Goal: Information Seeking & Learning: Check status

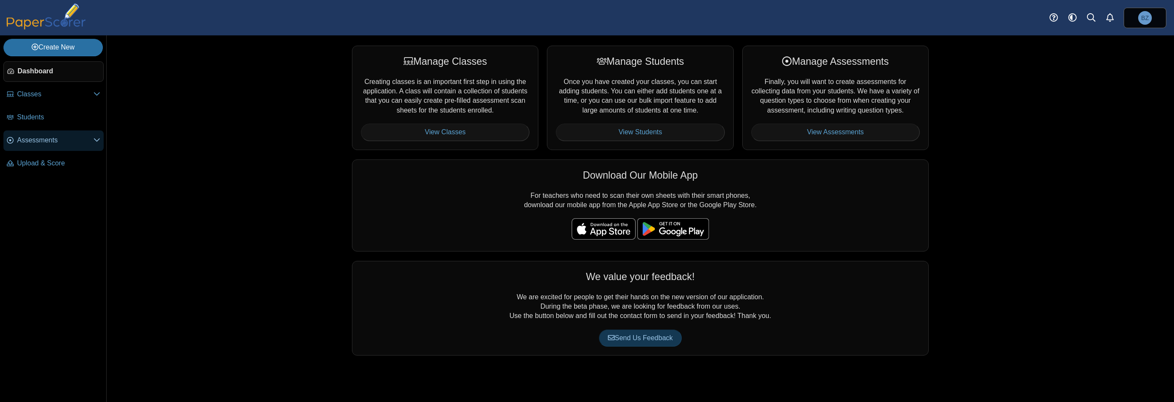
click at [37, 142] on span "Assessments" at bounding box center [55, 140] width 76 height 9
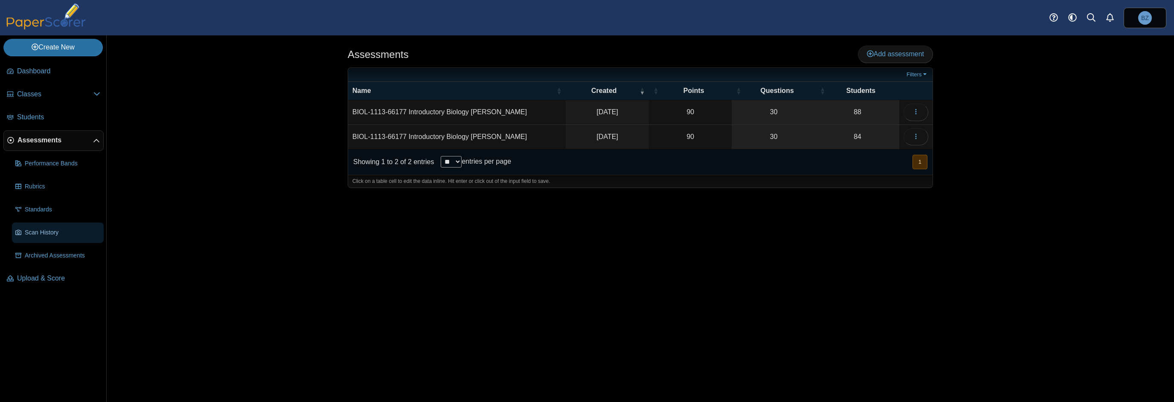
click at [69, 229] on span "Scan History" at bounding box center [62, 233] width 75 height 9
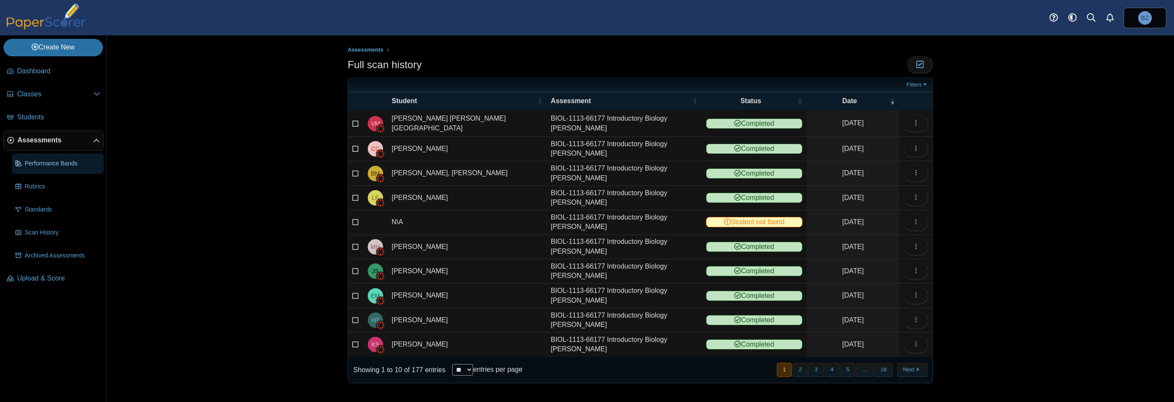
click at [53, 165] on span "Performance Bands" at bounding box center [62, 164] width 75 height 9
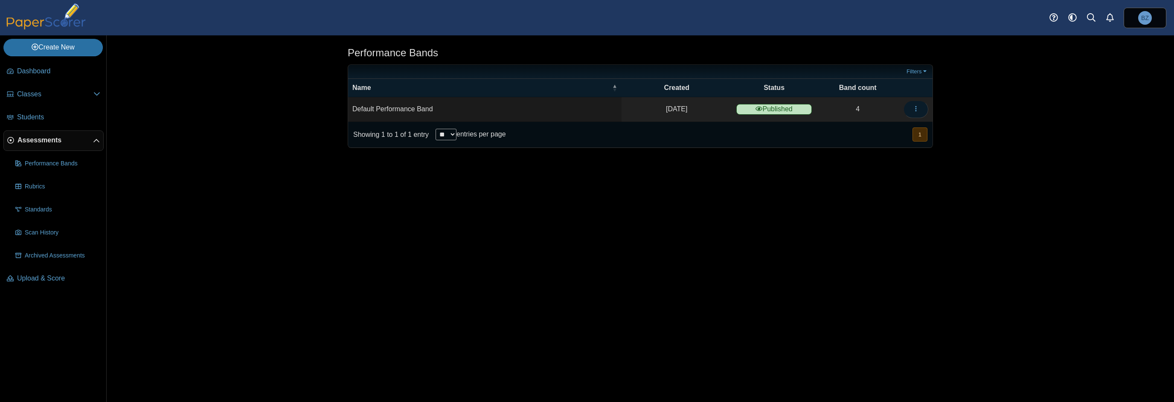
click at [916, 107] on icon "button" at bounding box center [915, 108] width 7 height 7
click at [861, 127] on link "Details" at bounding box center [877, 128] width 102 height 13
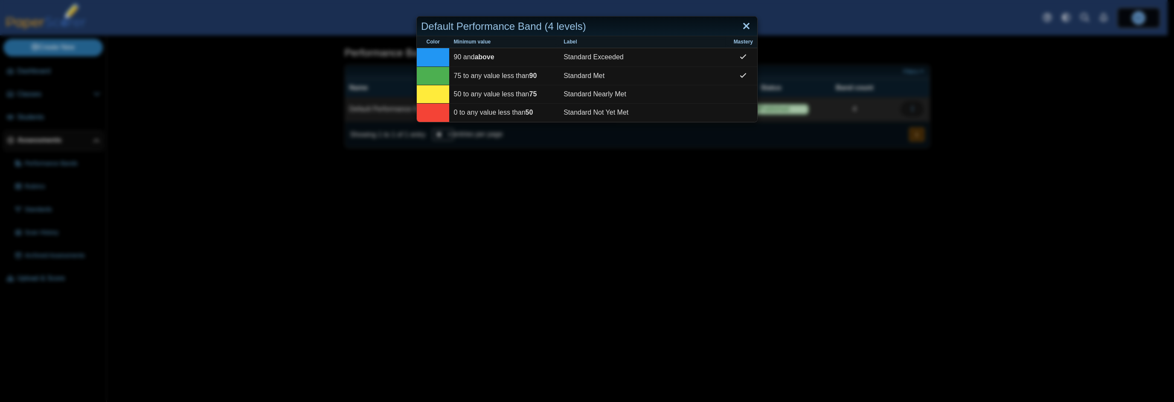
click at [744, 25] on link "Close" at bounding box center [746, 26] width 13 height 15
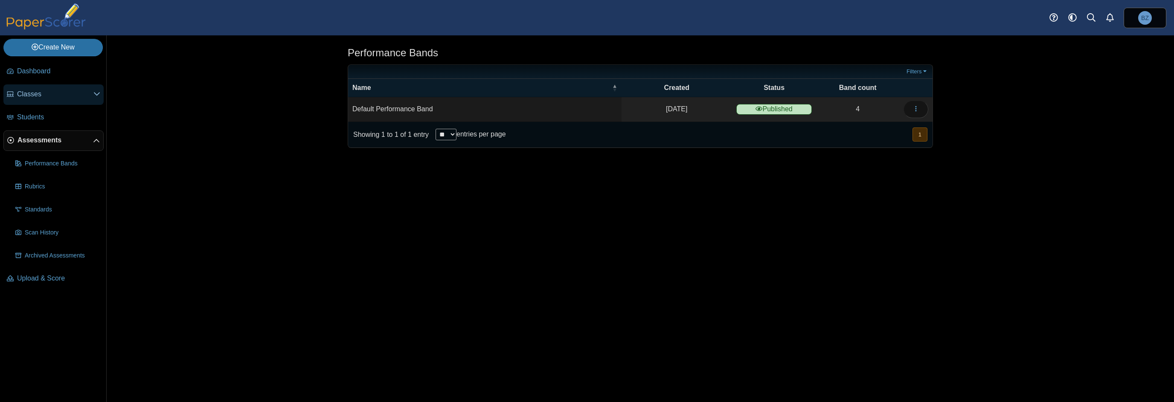
click at [45, 90] on span "Classes" at bounding box center [55, 94] width 76 height 9
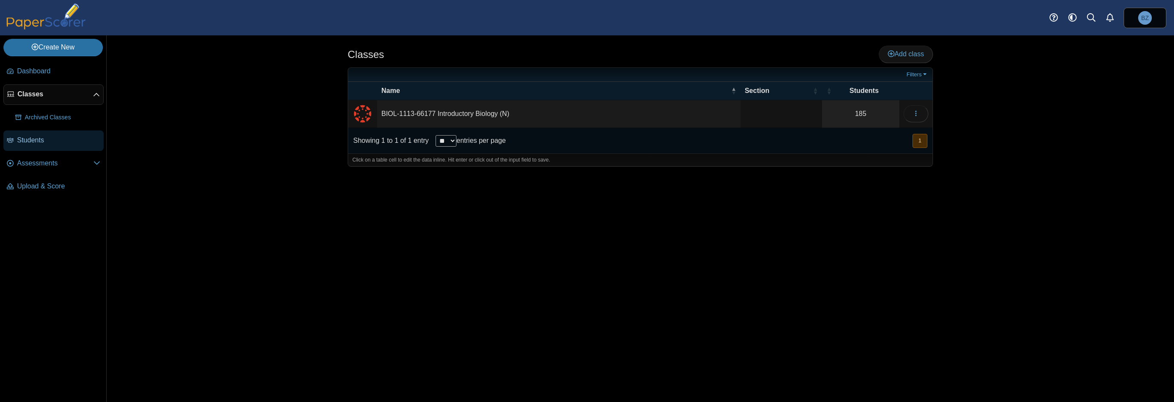
click at [33, 139] on span "Students" at bounding box center [58, 140] width 83 height 9
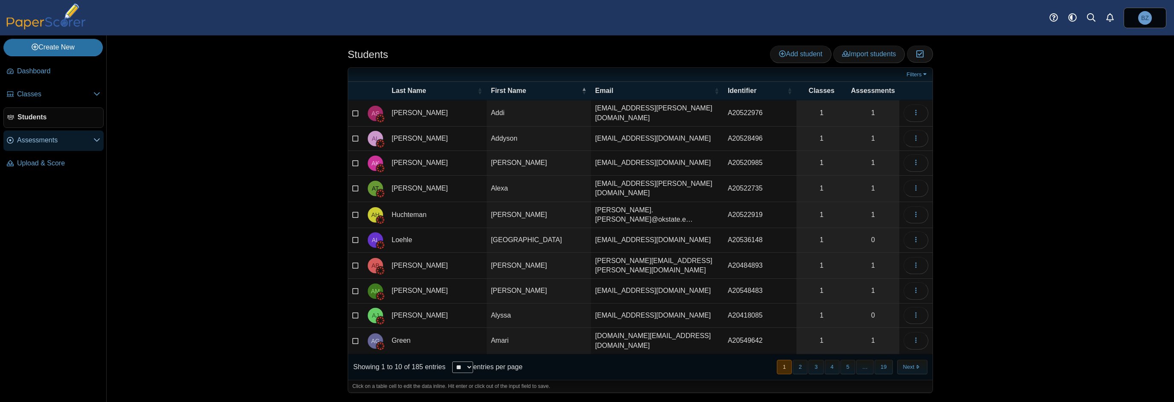
click at [33, 141] on span "Assessments" at bounding box center [55, 140] width 76 height 9
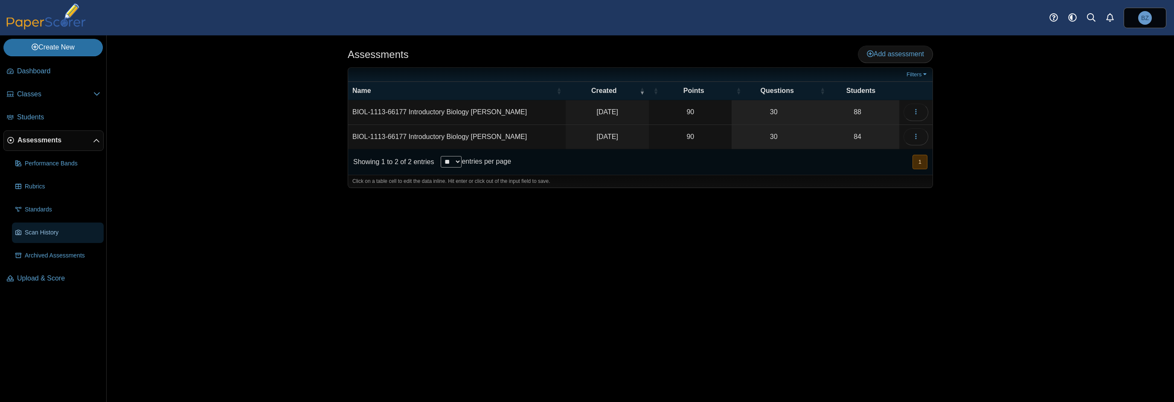
click at [64, 233] on span "Scan History" at bounding box center [62, 233] width 75 height 9
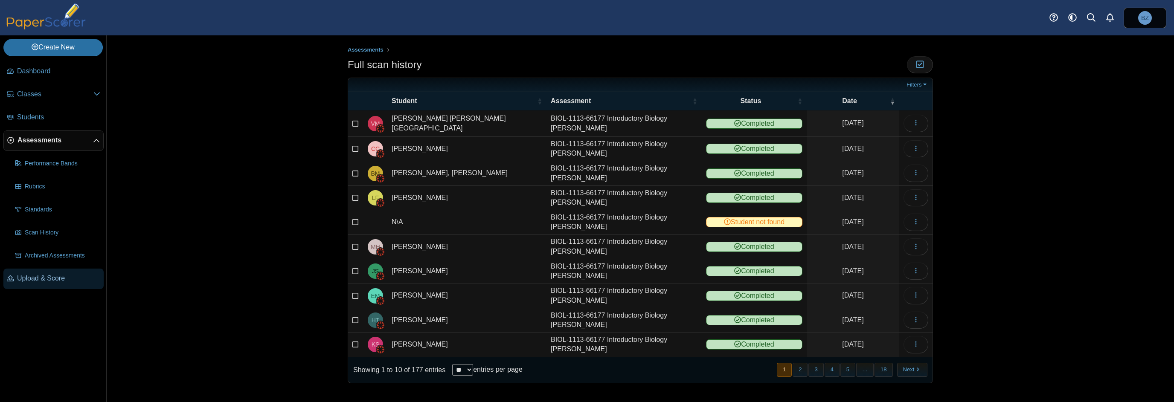
click at [41, 279] on span "Upload & Score" at bounding box center [58, 278] width 83 height 9
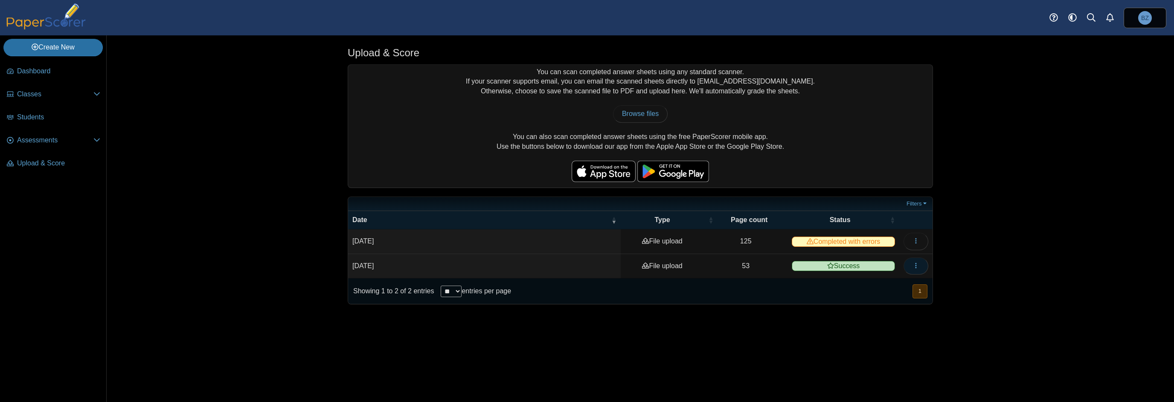
click at [913, 265] on icon "button" at bounding box center [915, 265] width 7 height 7
click at [879, 284] on link "View scanned pages" at bounding box center [877, 283] width 102 height 13
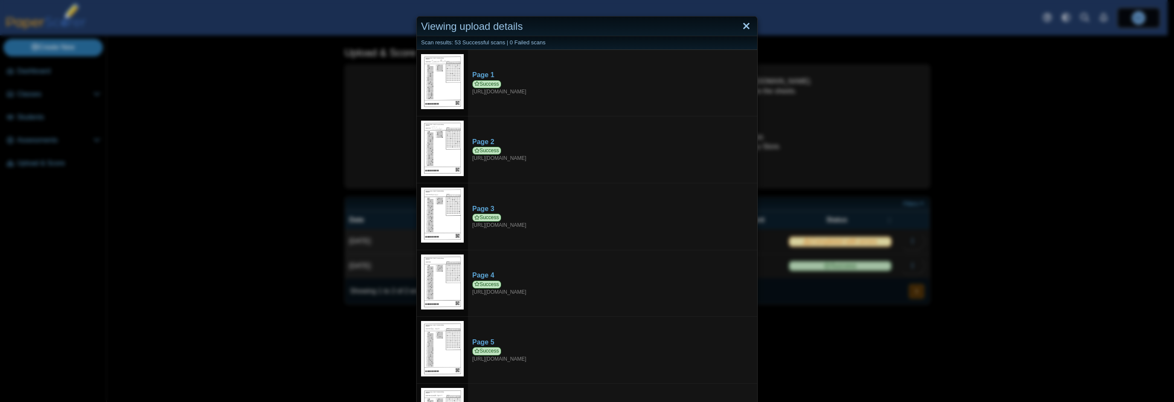
click at [740, 25] on link "Close" at bounding box center [746, 26] width 13 height 15
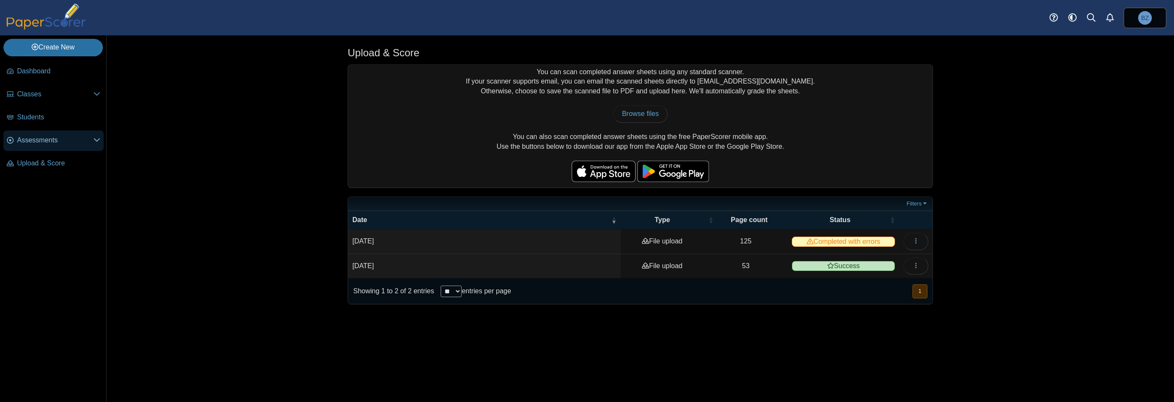
click at [50, 142] on span "Assessments" at bounding box center [55, 140] width 76 height 9
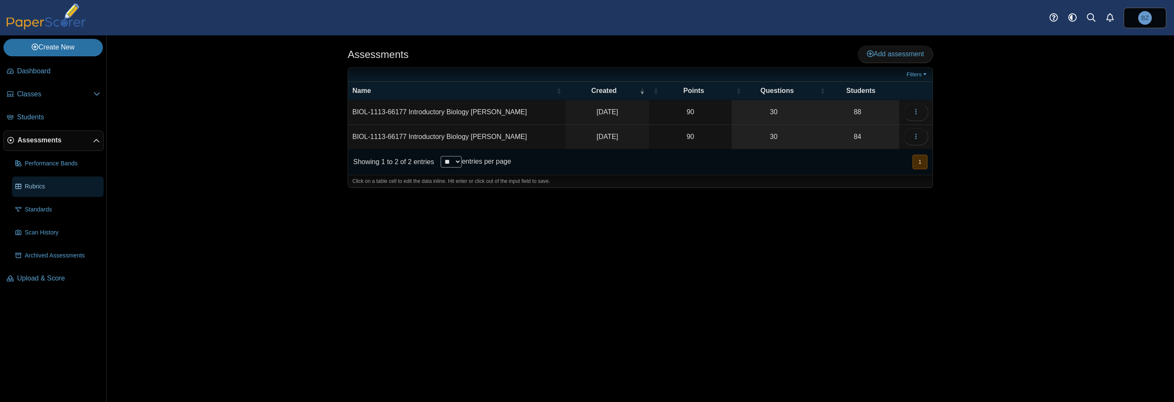
click at [49, 185] on span "Rubrics" at bounding box center [62, 187] width 75 height 9
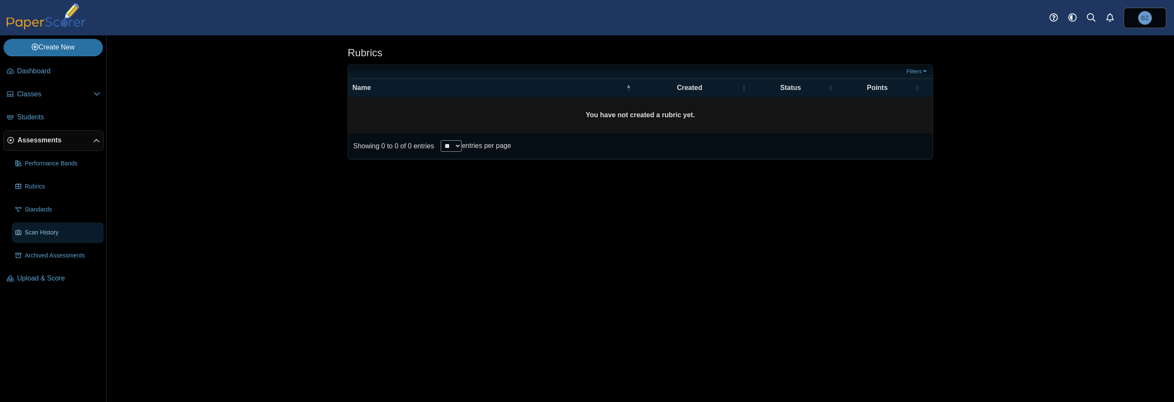
click at [52, 234] on span "Scan History" at bounding box center [62, 233] width 75 height 9
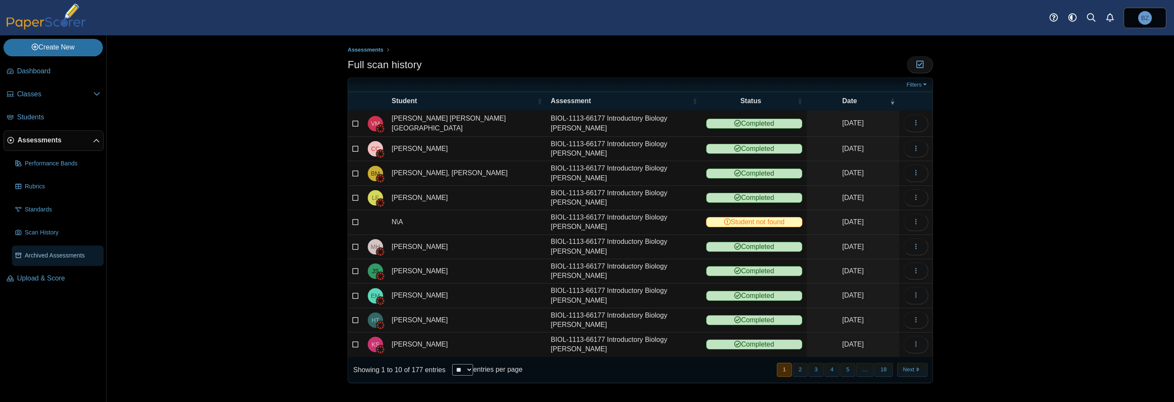
click at [56, 259] on link "Archived Assessments" at bounding box center [58, 256] width 92 height 20
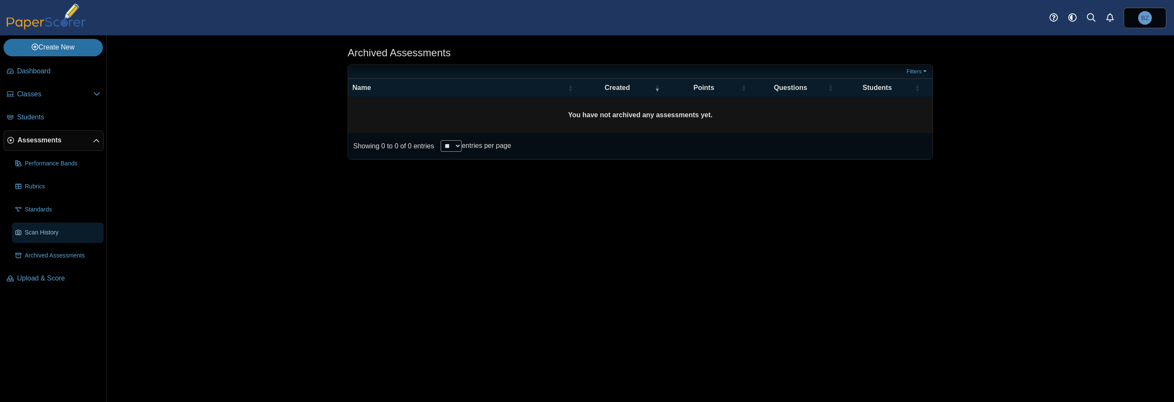
click at [58, 229] on span "Scan History" at bounding box center [62, 233] width 75 height 9
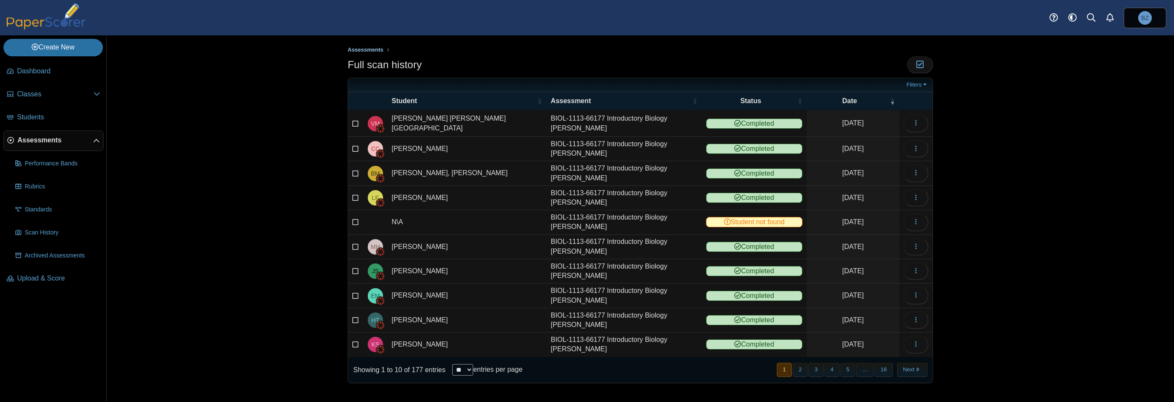
click at [363, 51] on span "Assessments" at bounding box center [366, 49] width 36 height 6
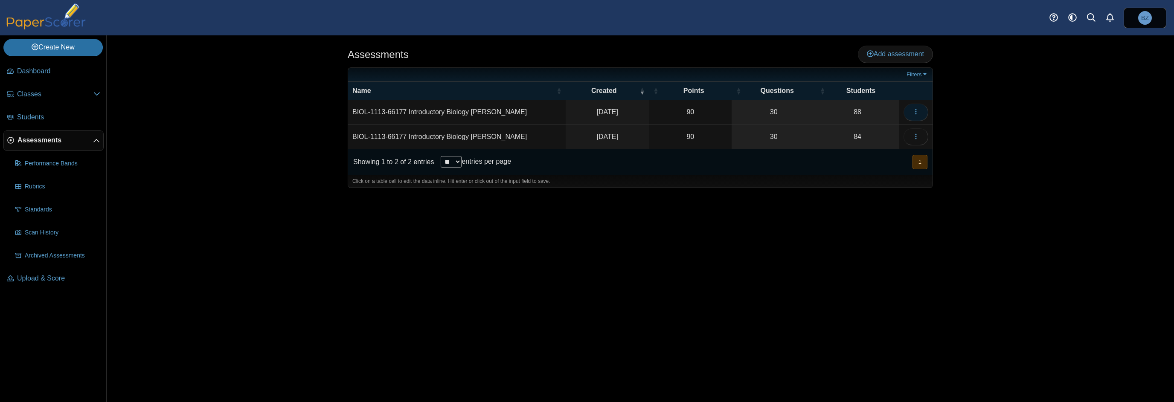
click at [921, 112] on button "button" at bounding box center [915, 112] width 25 height 17
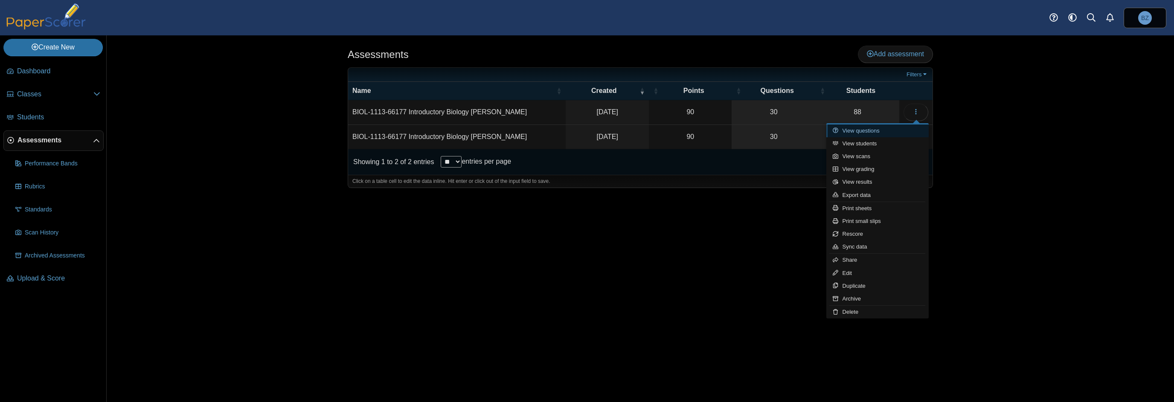
click at [860, 129] on link "View questions" at bounding box center [877, 131] width 102 height 13
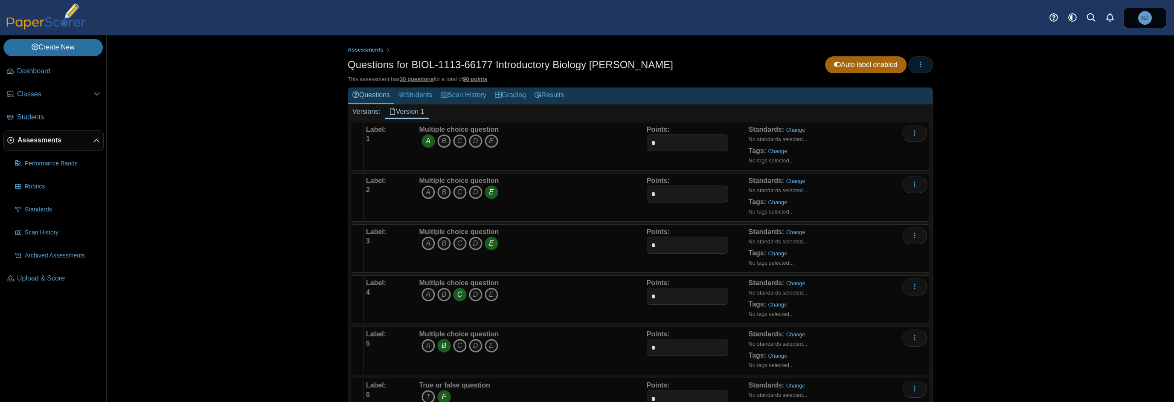
click at [919, 64] on icon "button" at bounding box center [920, 64] width 7 height 7
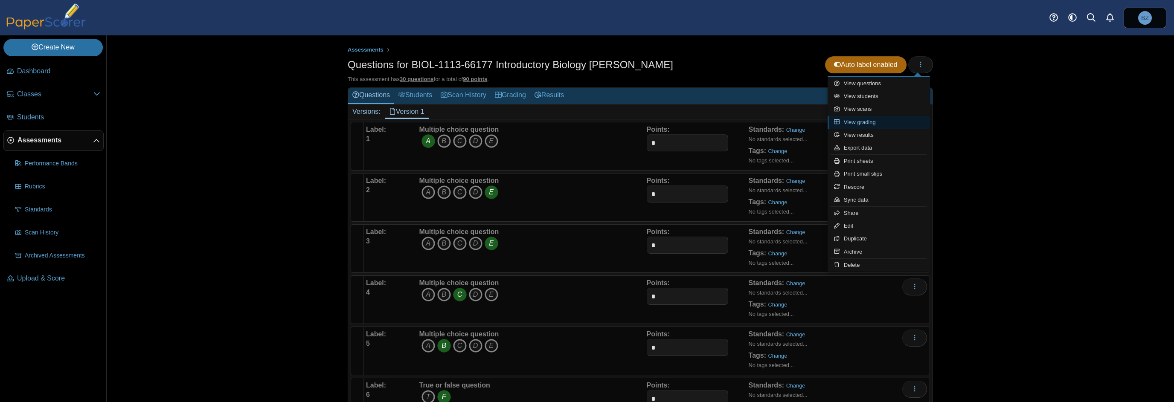
click at [897, 124] on link "View grading" at bounding box center [878, 122] width 102 height 13
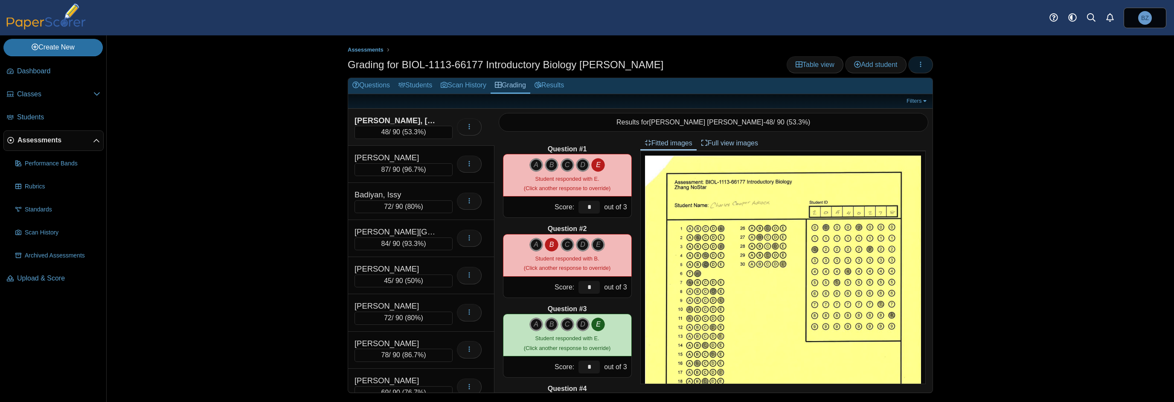
click at [921, 62] on use "button" at bounding box center [920, 64] width 1 height 6
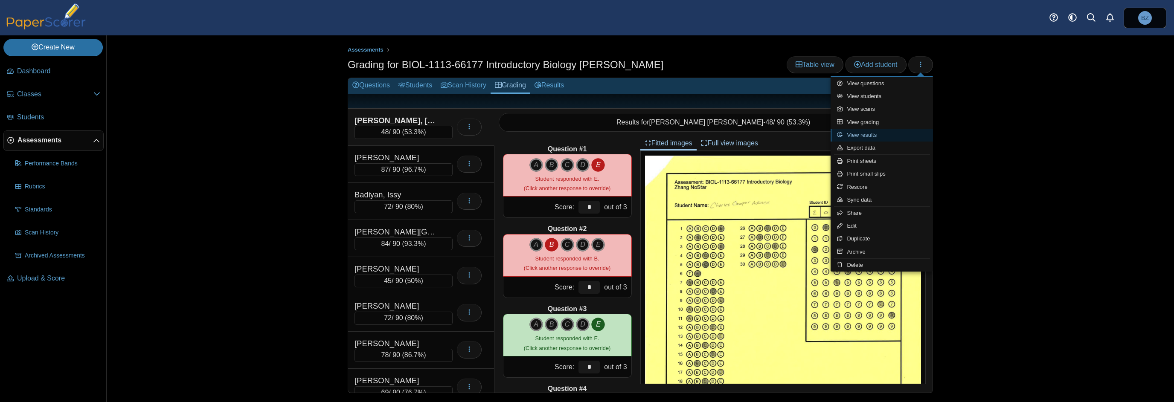
click at [894, 136] on link "View results" at bounding box center [881, 135] width 102 height 13
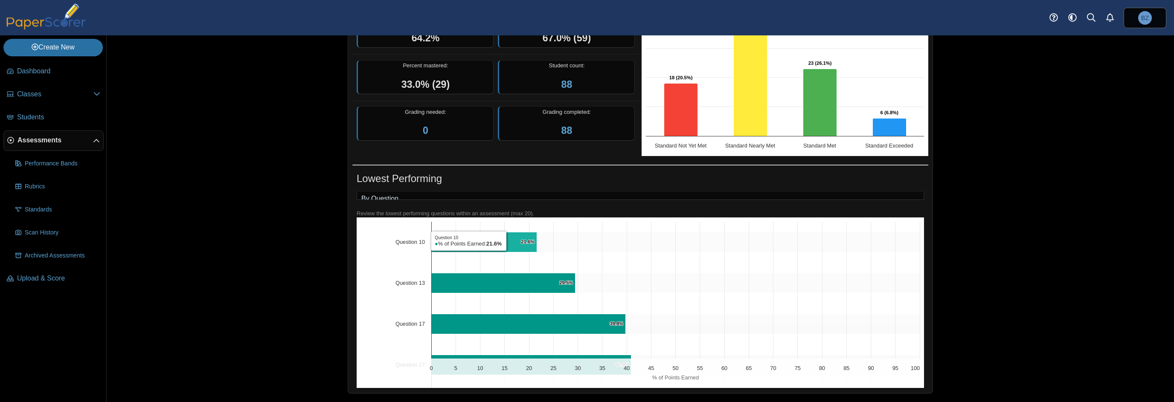
click at [505, 242] on icon "Question 10, 21.6%. % of Points Earned." at bounding box center [484, 242] width 105 height 20
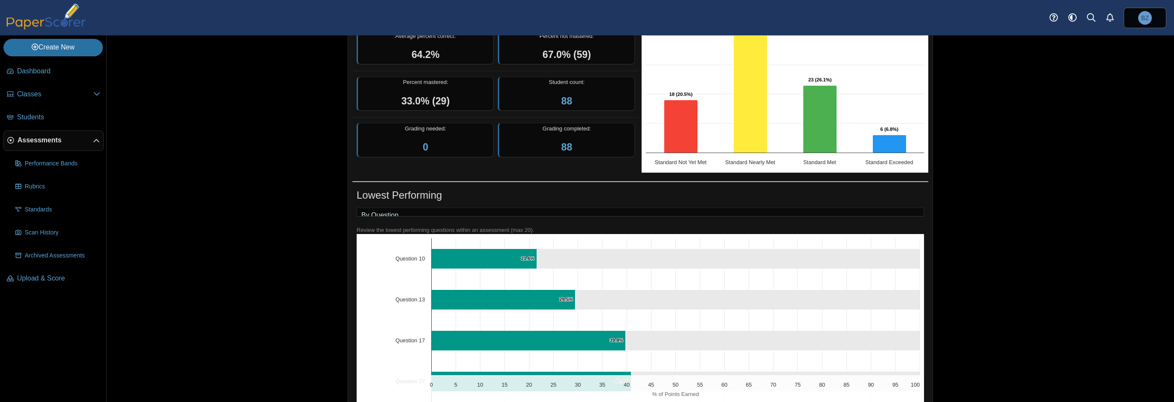
scroll to position [128, 0]
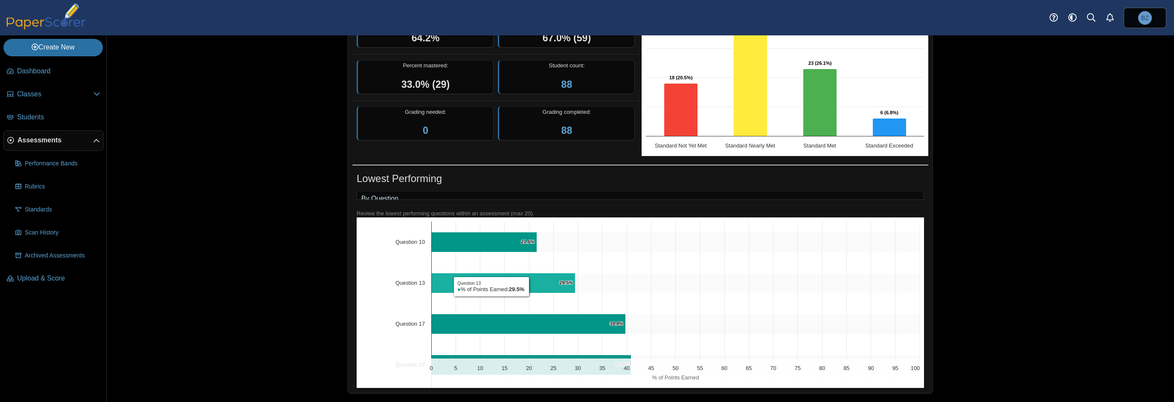
click at [528, 287] on icon "Question 13, 29.5%. % of Points Earned." at bounding box center [504, 283] width 144 height 20
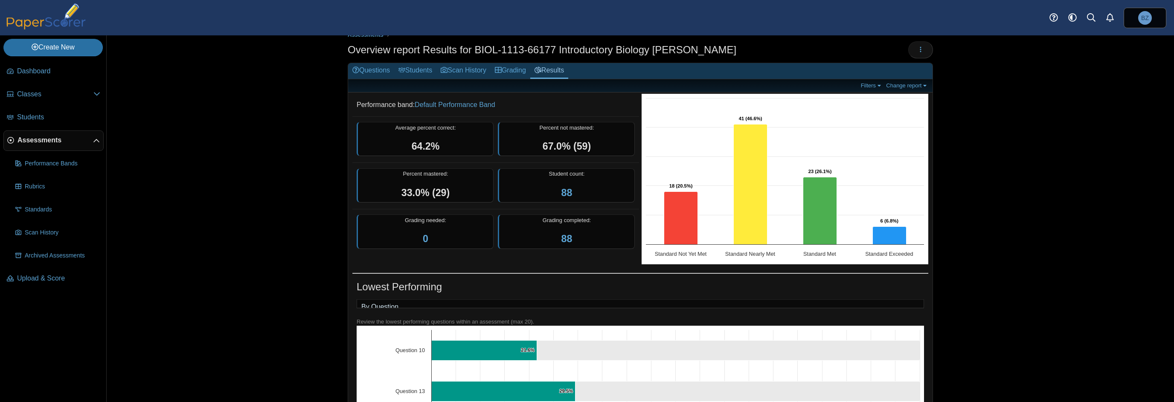
scroll to position [0, 0]
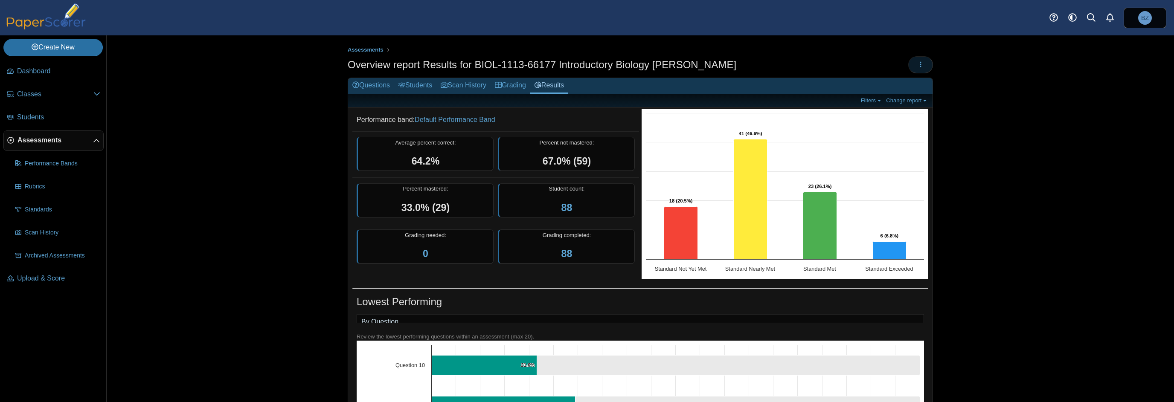
click at [911, 64] on button "button" at bounding box center [920, 64] width 25 height 17
